Goal: Complete application form: Complete application form

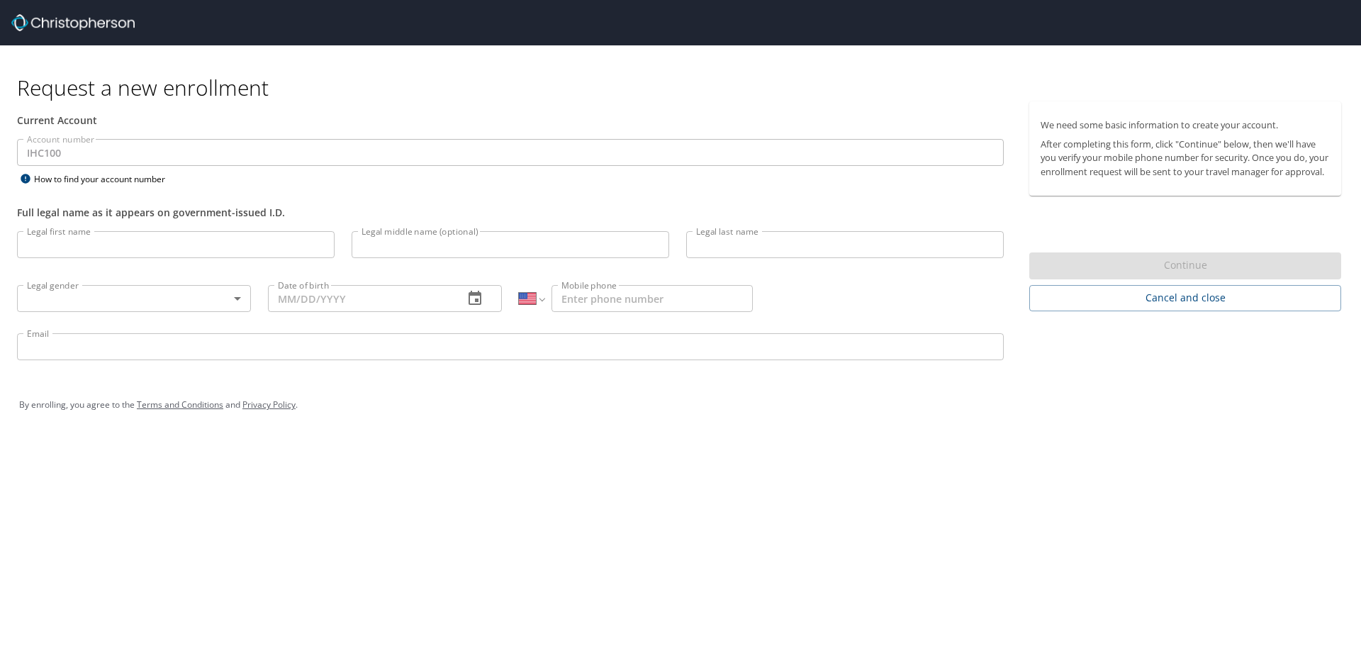
select select "US"
click at [74, 245] on input "Legal first name" at bounding box center [175, 244] width 317 height 27
type input "[PERSON_NAME]"
type input "D"
type input "[PERSON_NAME]"
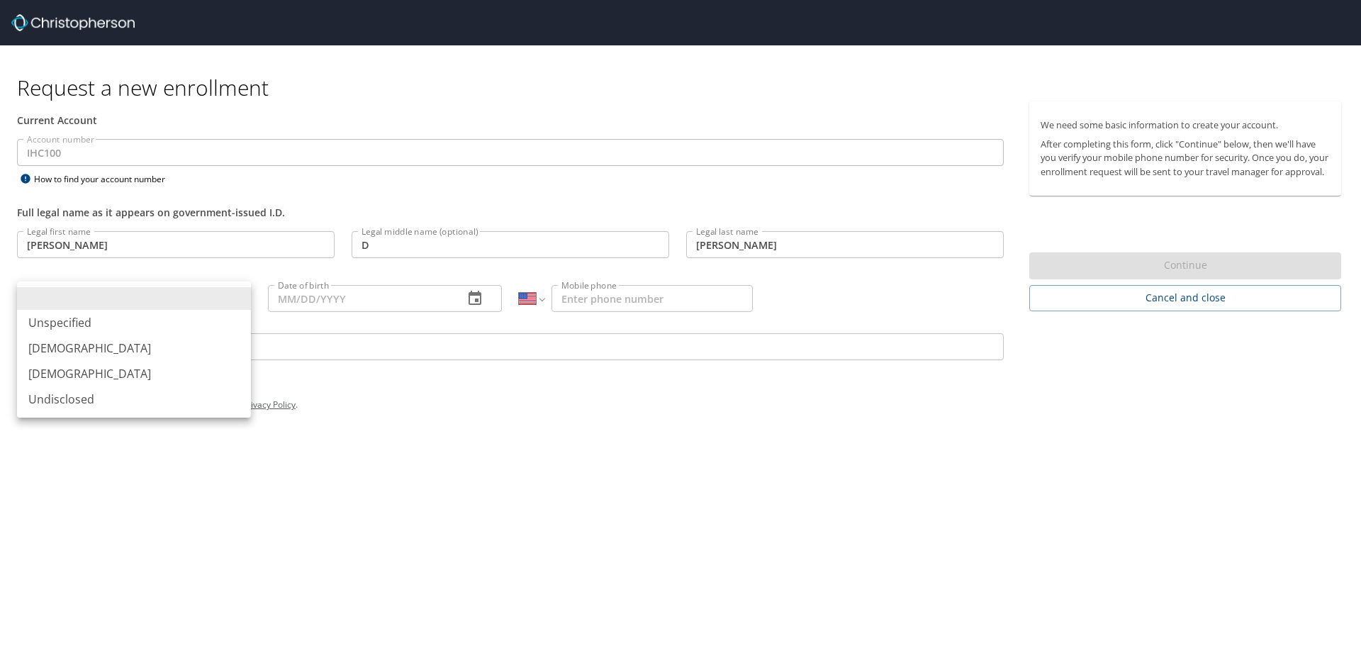
click at [237, 296] on body "Request a new enrollment Current Account Account number IHC100 Account number H…" at bounding box center [680, 323] width 1361 height 646
click at [48, 346] on li "[DEMOGRAPHIC_DATA]" at bounding box center [134, 348] width 234 height 26
type input "[DEMOGRAPHIC_DATA]"
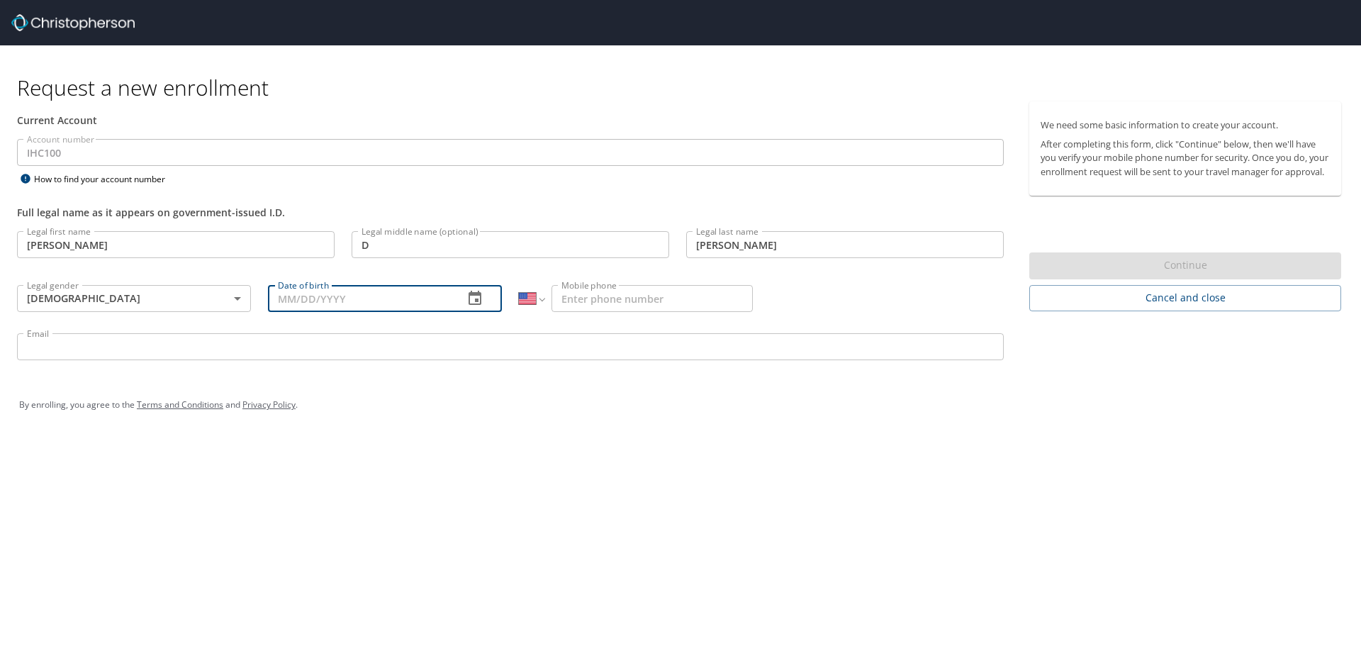
click at [439, 300] on input "Date of birth" at bounding box center [360, 298] width 184 height 27
type input "[DATE]"
click at [607, 297] on input "Mobile phone" at bounding box center [651, 298] width 201 height 27
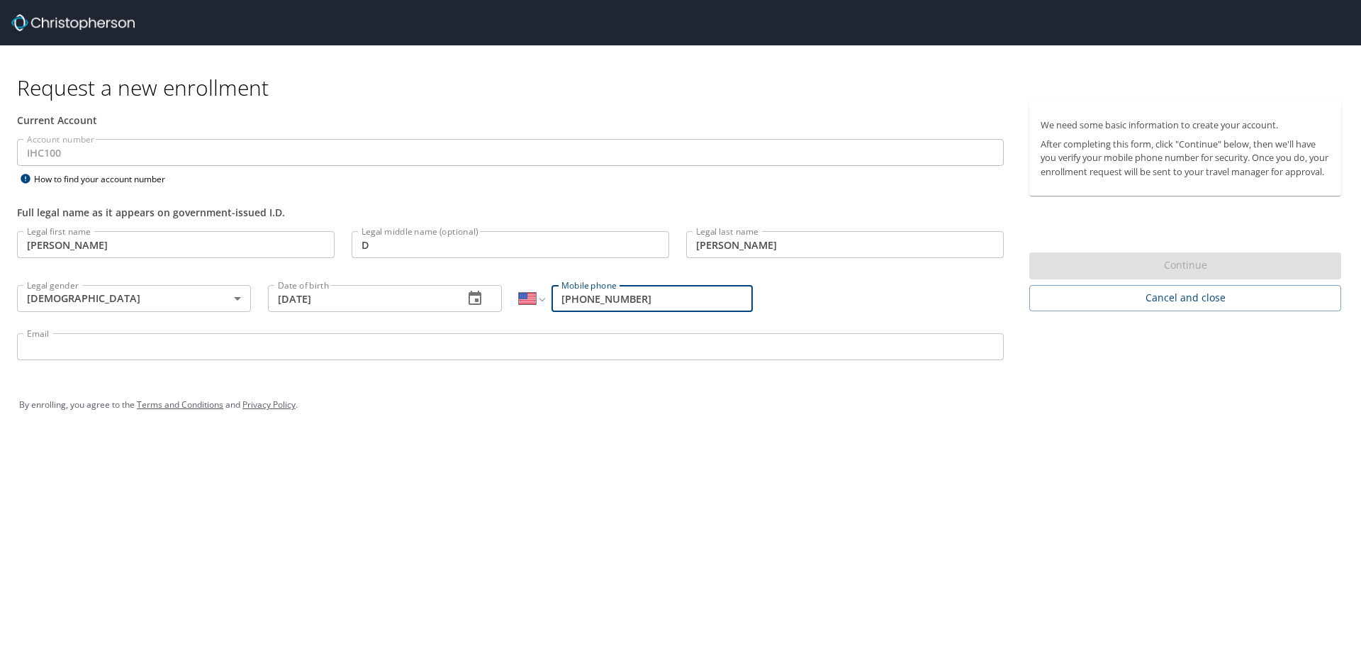
type input "[PHONE_NUMBER]"
click at [56, 356] on input "Email" at bounding box center [510, 346] width 986 height 27
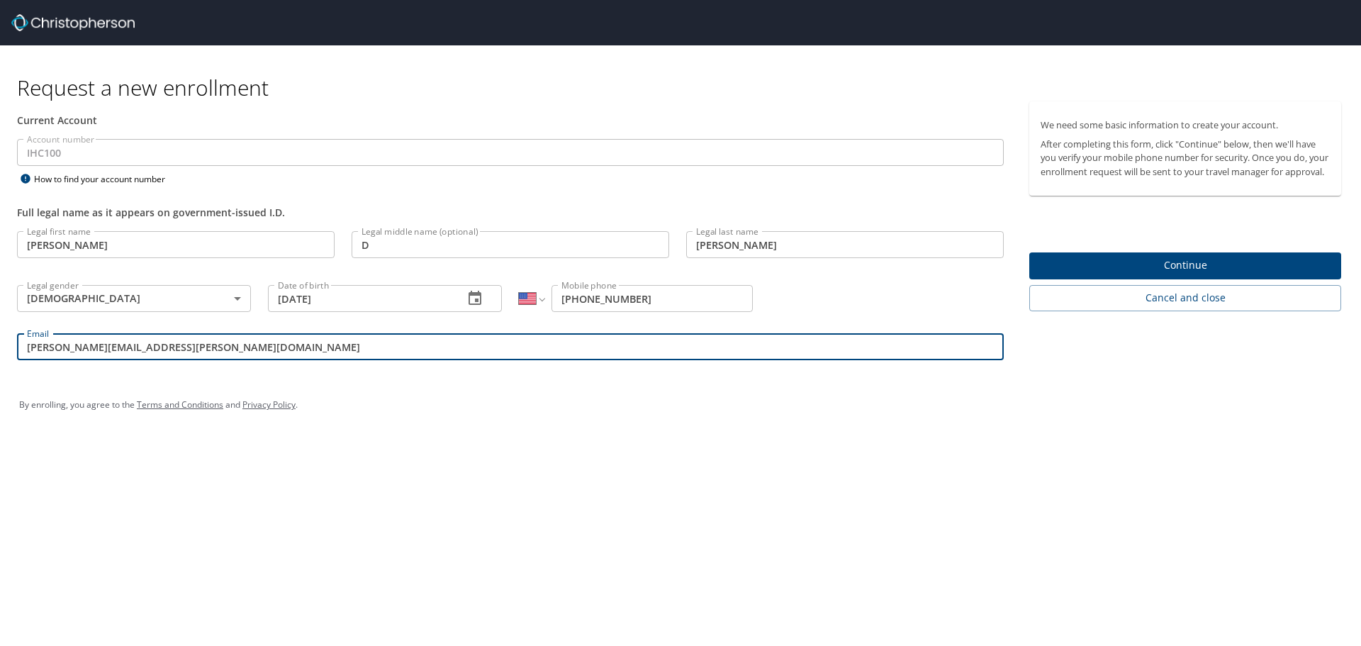
type input "[PERSON_NAME][EMAIL_ADDRESS][PERSON_NAME][DOMAIN_NAME]"
click at [1220, 274] on span "Continue" at bounding box center [1184, 266] width 289 height 18
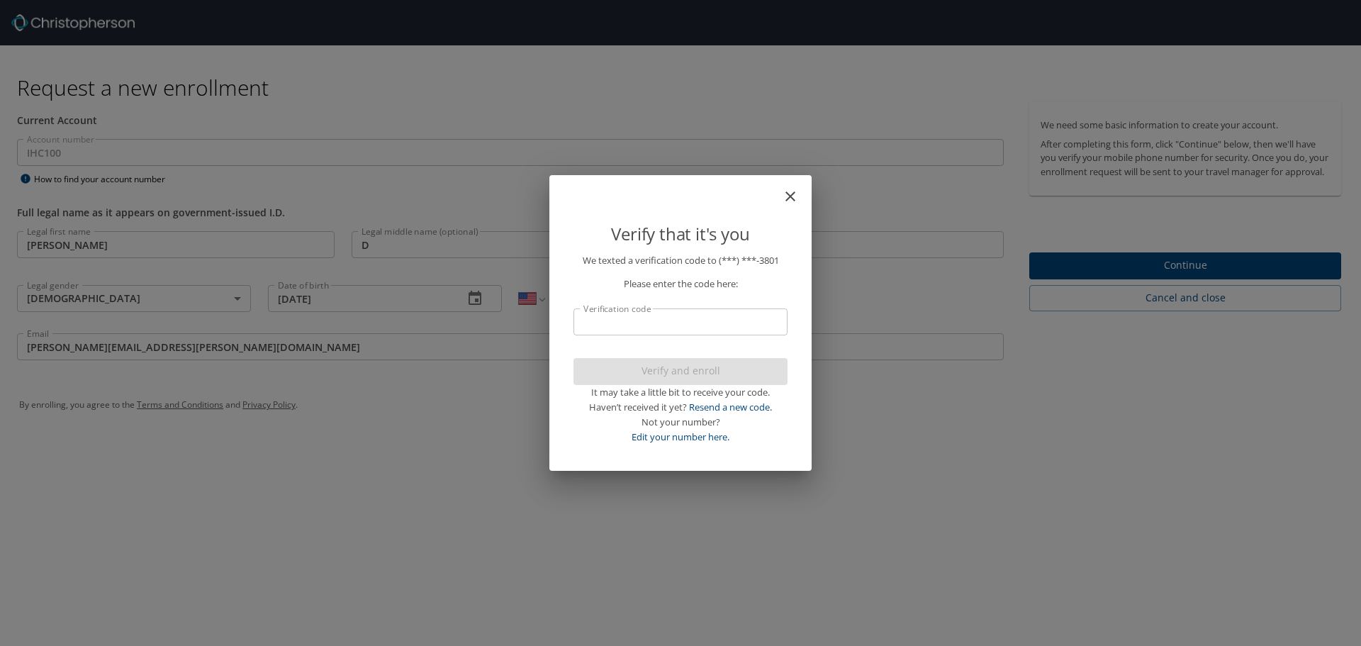
click at [602, 317] on input "Verification code" at bounding box center [680, 321] width 214 height 27
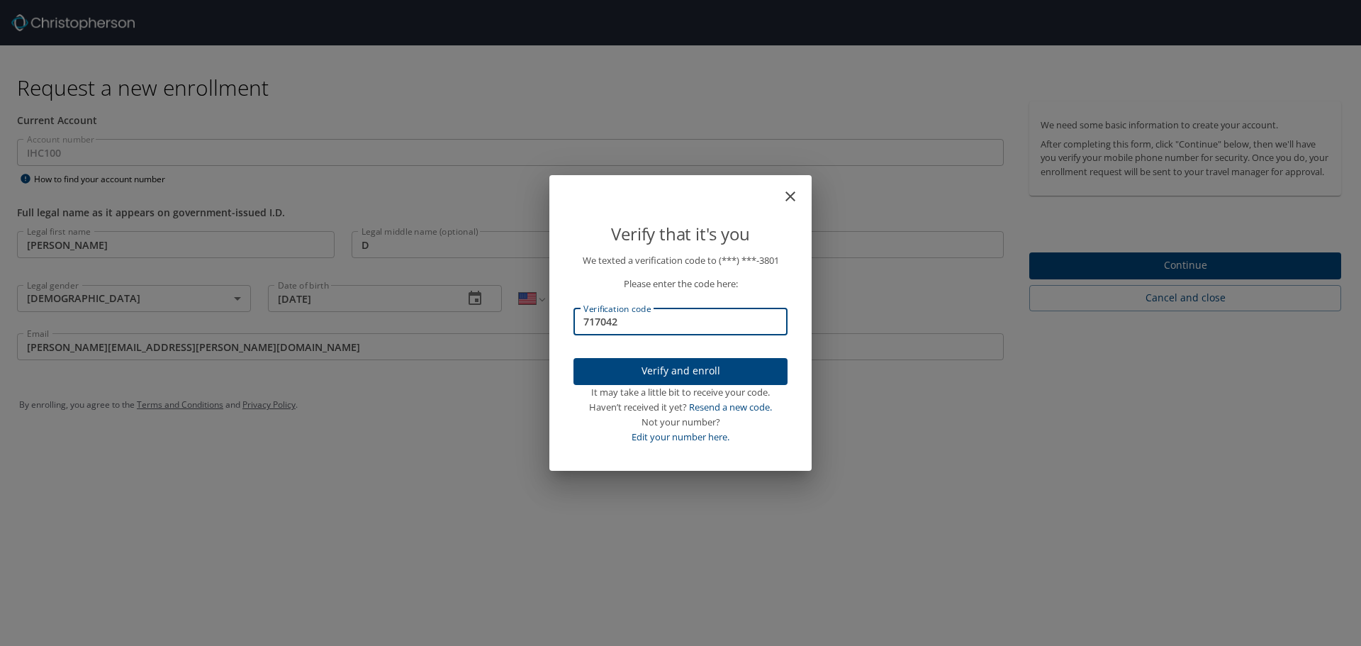
type input "717042"
click at [693, 367] on span "Verify and enroll" at bounding box center [680, 371] width 191 height 18
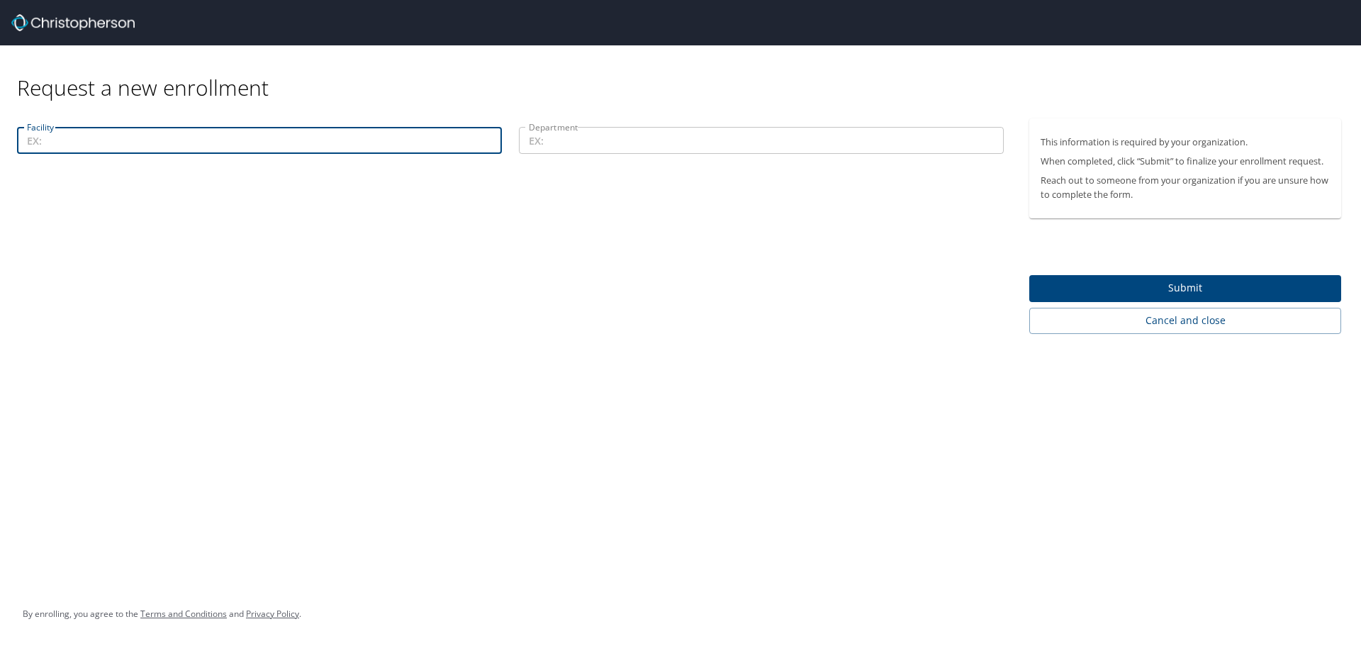
click at [179, 143] on input "Facility" at bounding box center [259, 140] width 485 height 27
type input "[US_STATE][GEOGRAPHIC_DATA]"
click at [561, 142] on input "Department" at bounding box center [761, 140] width 485 height 27
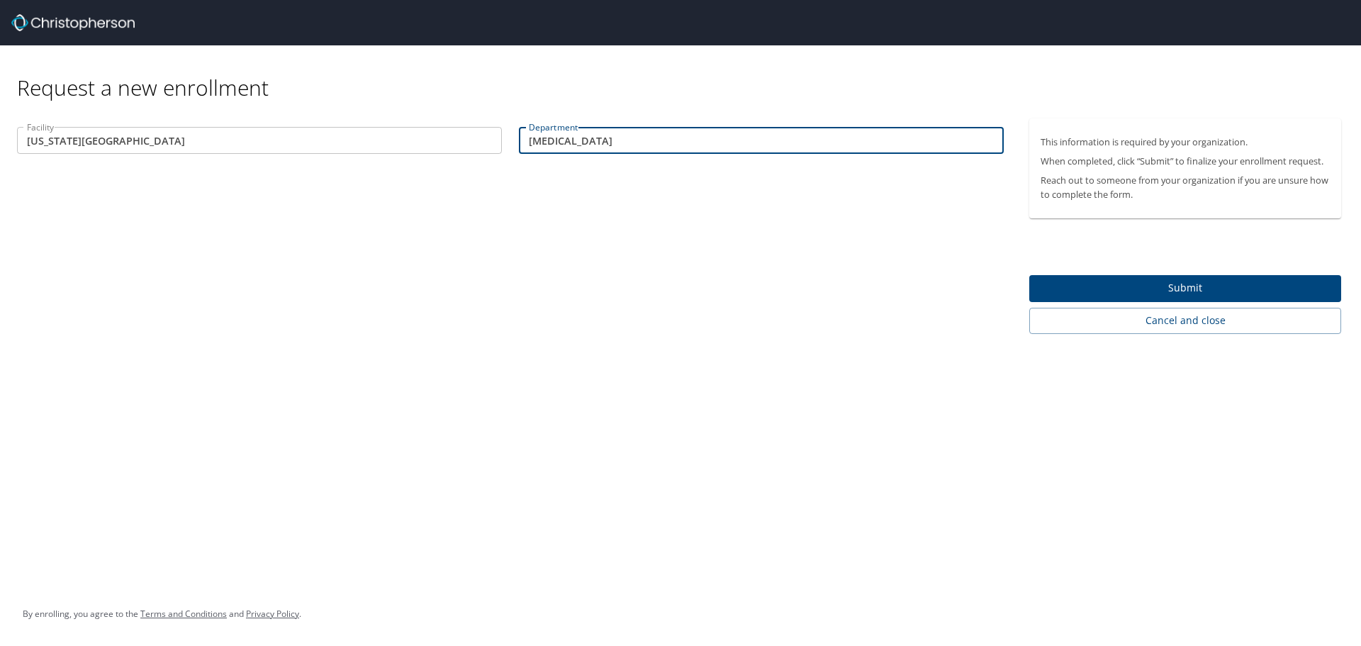
type input "[MEDICAL_DATA]"
click at [1178, 288] on span "Submit" at bounding box center [1184, 288] width 289 height 18
